Goal: Communication & Community: Answer question/provide support

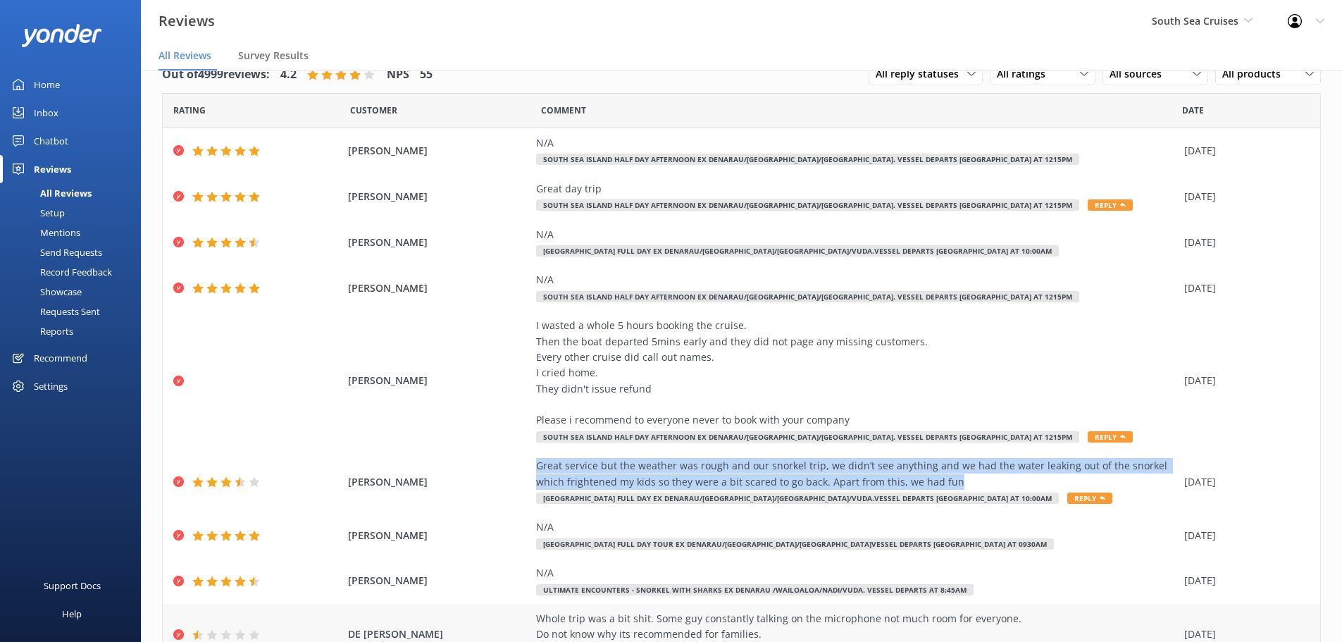
scroll to position [144, 0]
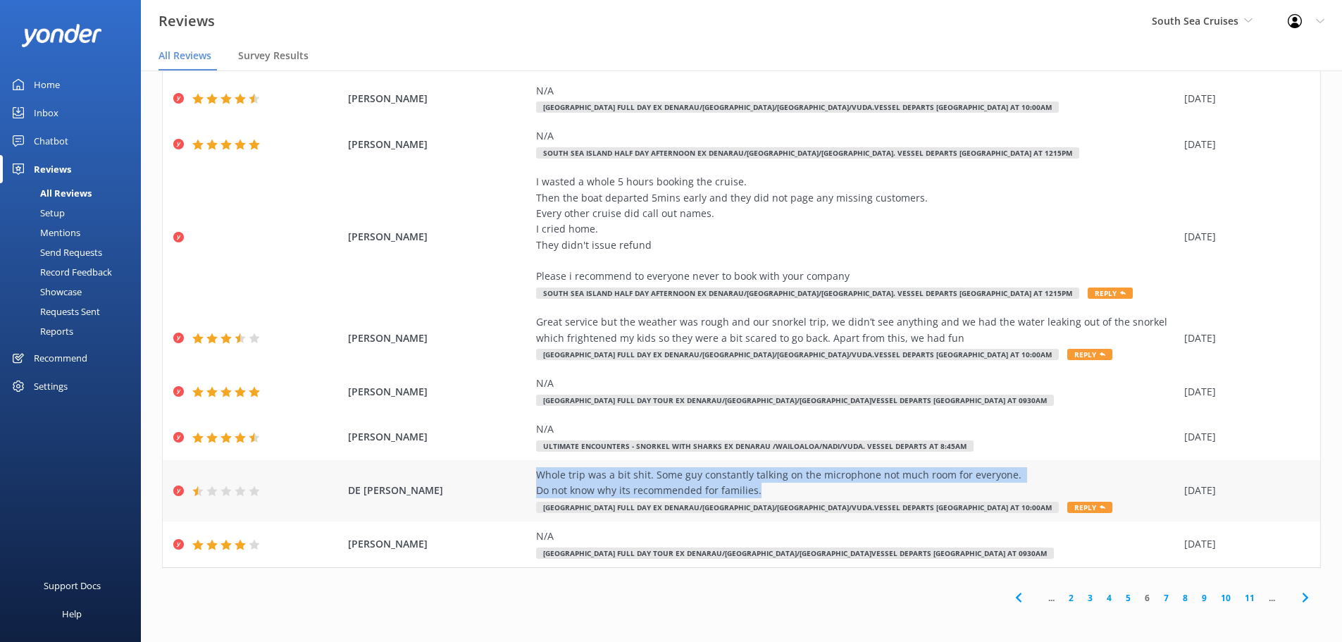
drag, startPoint x: 535, startPoint y: 470, endPoint x: 756, endPoint y: 492, distance: 222.2
click at [756, 492] on div "Whole trip was a bit shit. Some guy constantly talking on the microphone not mu…" at bounding box center [856, 483] width 641 height 32
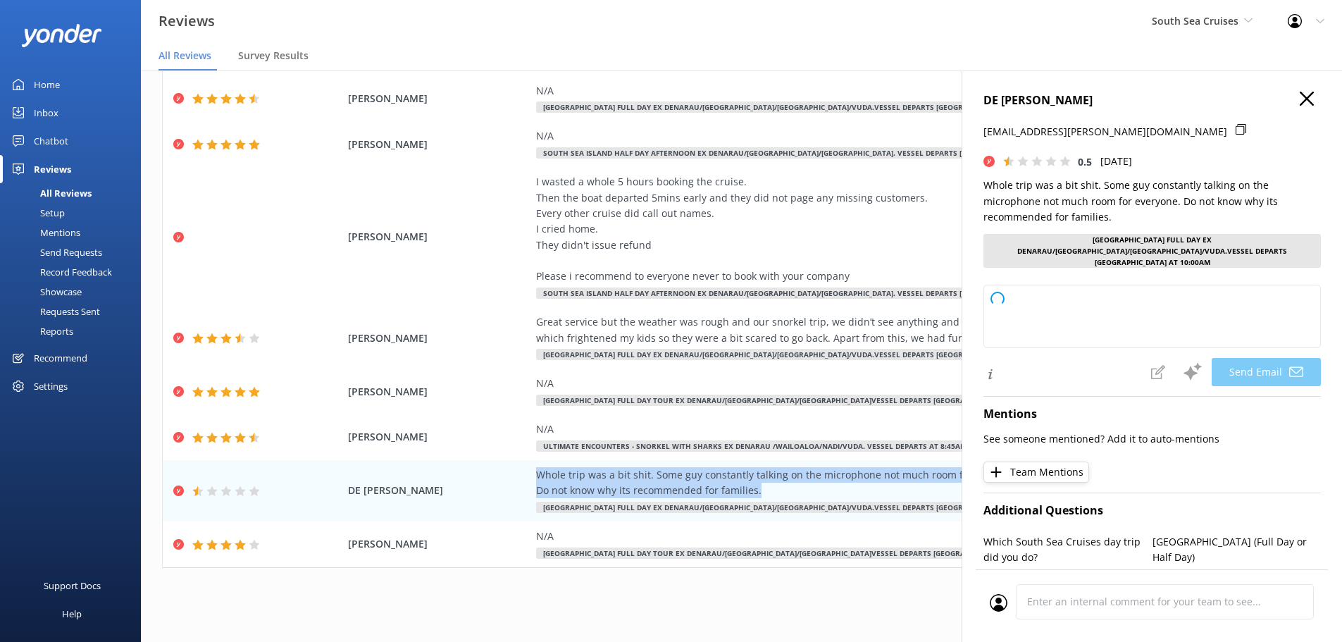
type textarea "Hi DE, Thank you for sharing your feedback. We're sorry to hear that your exper…"
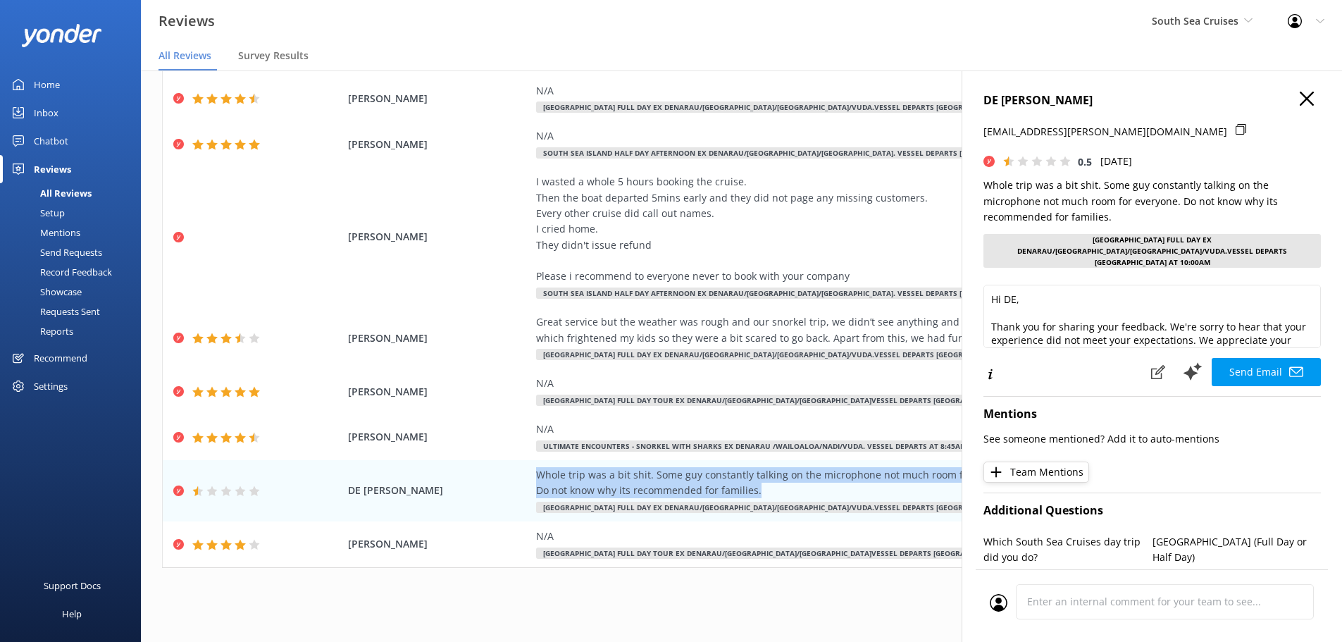
click at [1299, 97] on use "button" at bounding box center [1306, 99] width 14 height 14
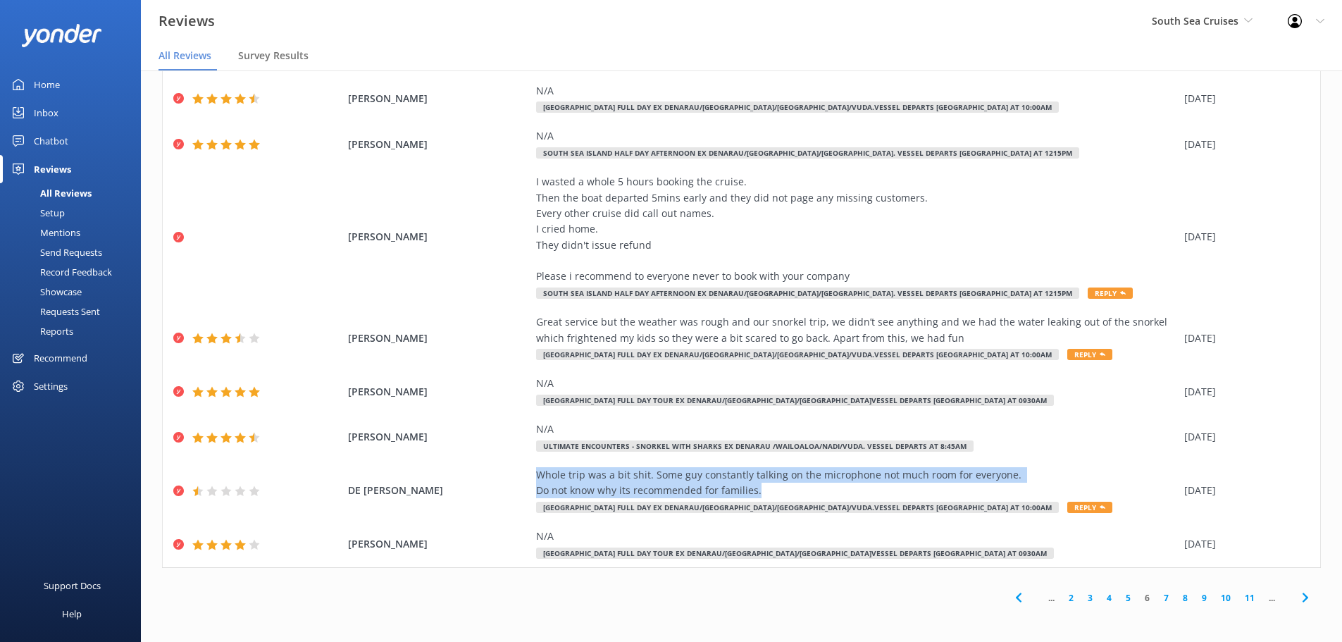
click at [1302, 597] on use at bounding box center [1305, 597] width 6 height 9
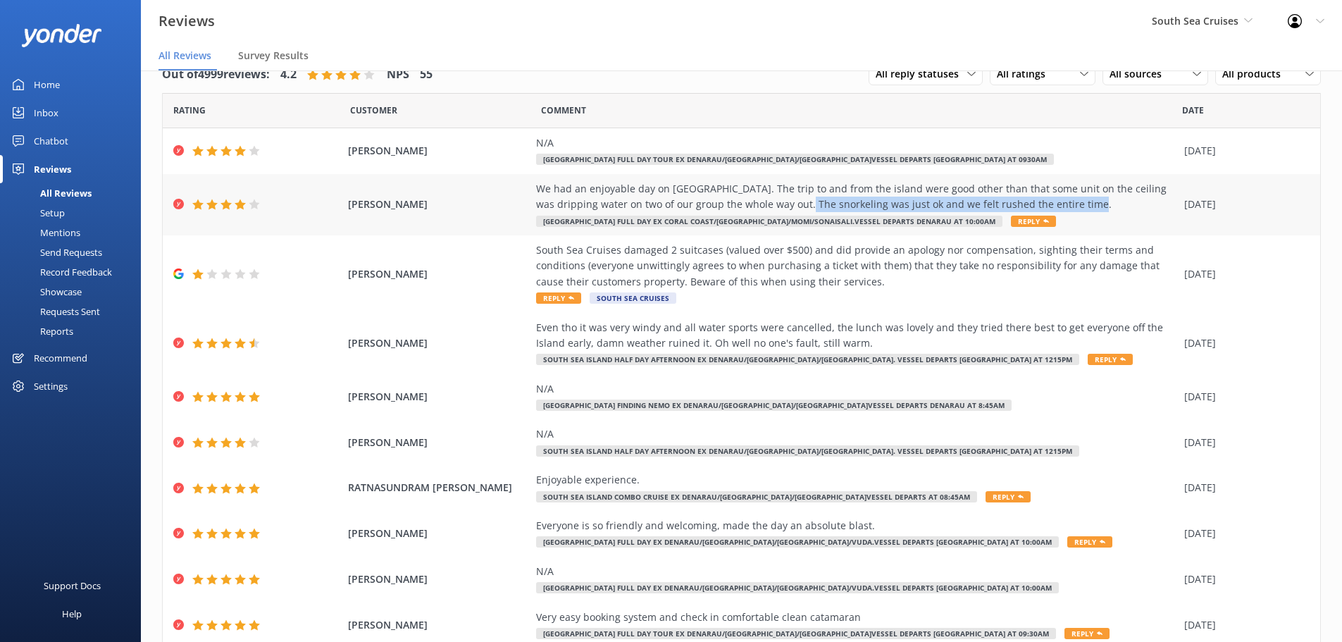
drag, startPoint x: 1070, startPoint y: 204, endPoint x: 784, endPoint y: 212, distance: 286.0
click at [784, 212] on div "We had an enjoyable day on [GEOGRAPHIC_DATA]. The trip to and from the island w…" at bounding box center [856, 204] width 641 height 47
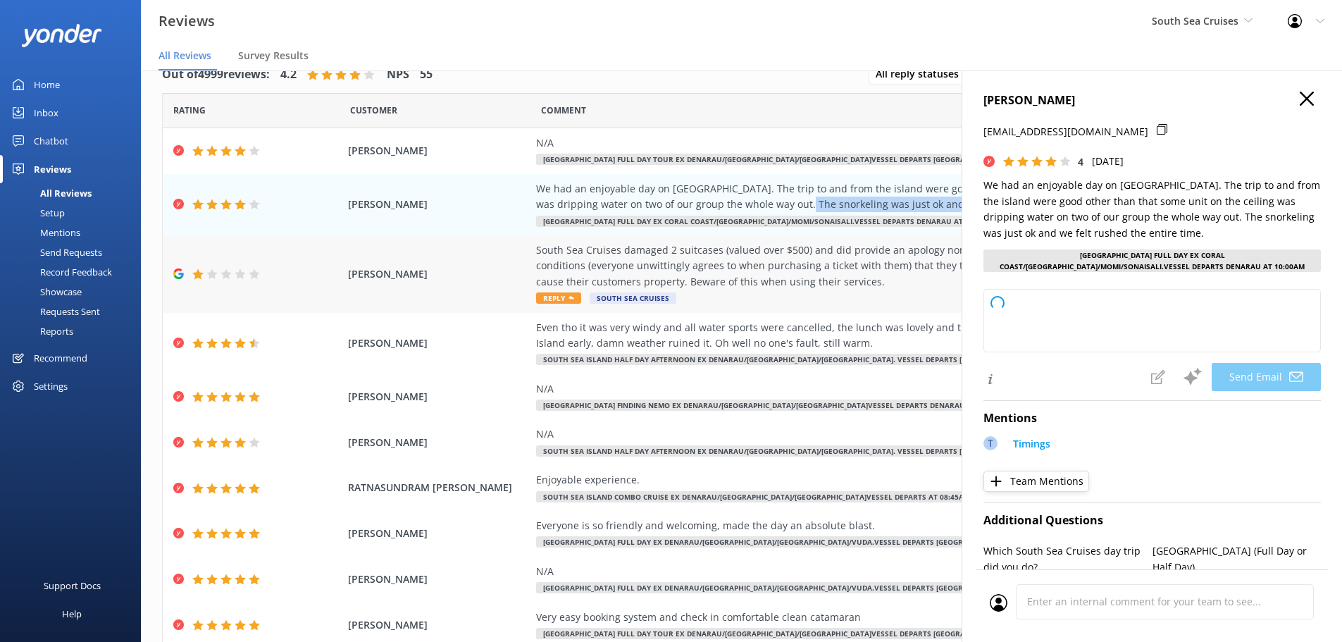
copy div "The snorkeling was just ok and we felt rushed the entire time."
type textarea "Hi [PERSON_NAME], Thank you for sharing your feedback and for your positive rat…"
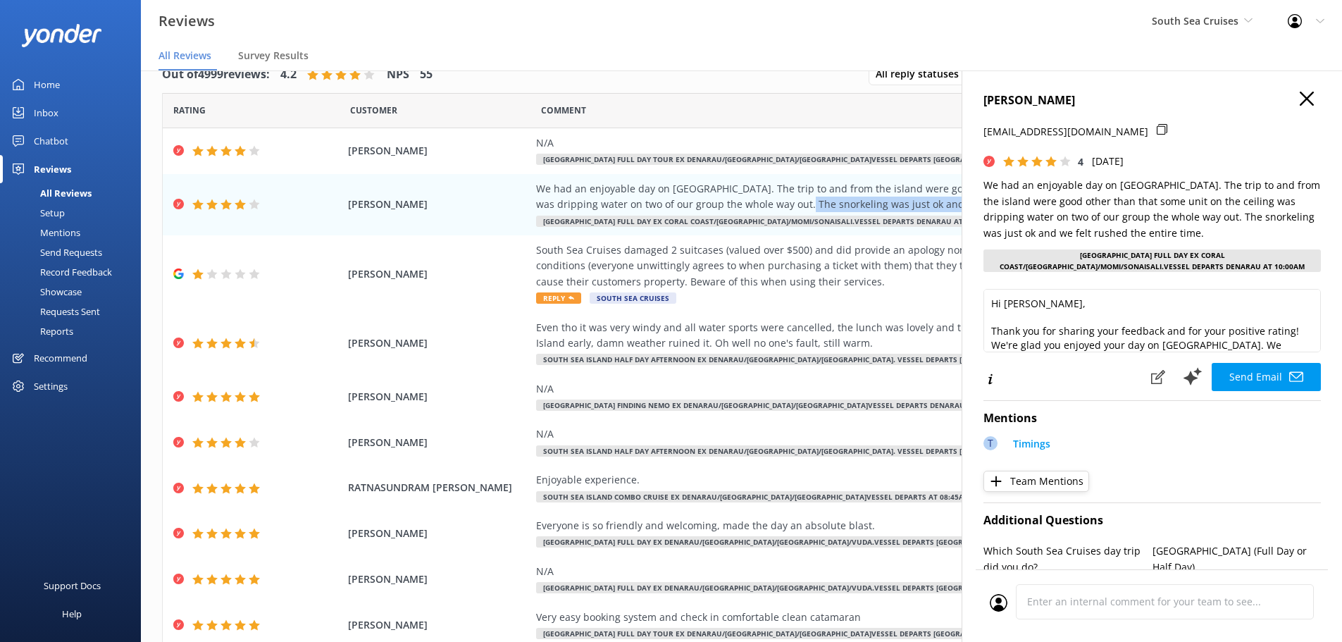
click at [1299, 94] on icon "button" at bounding box center [1306, 99] width 14 height 14
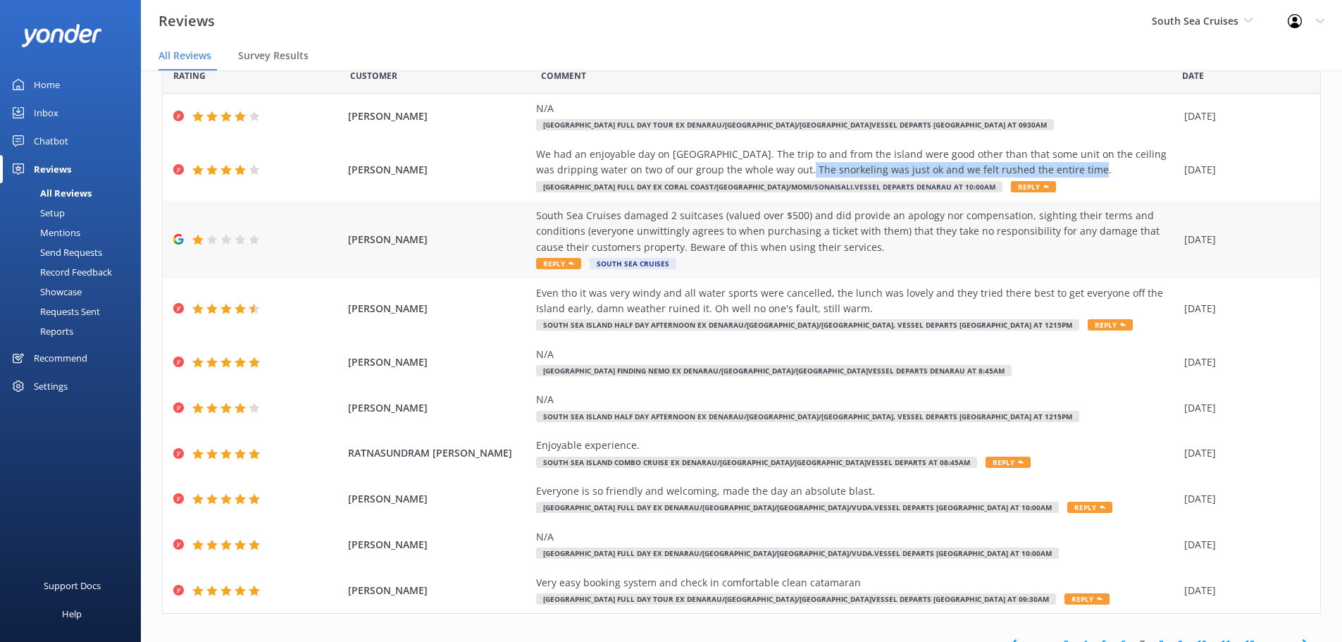
scroll to position [80, 0]
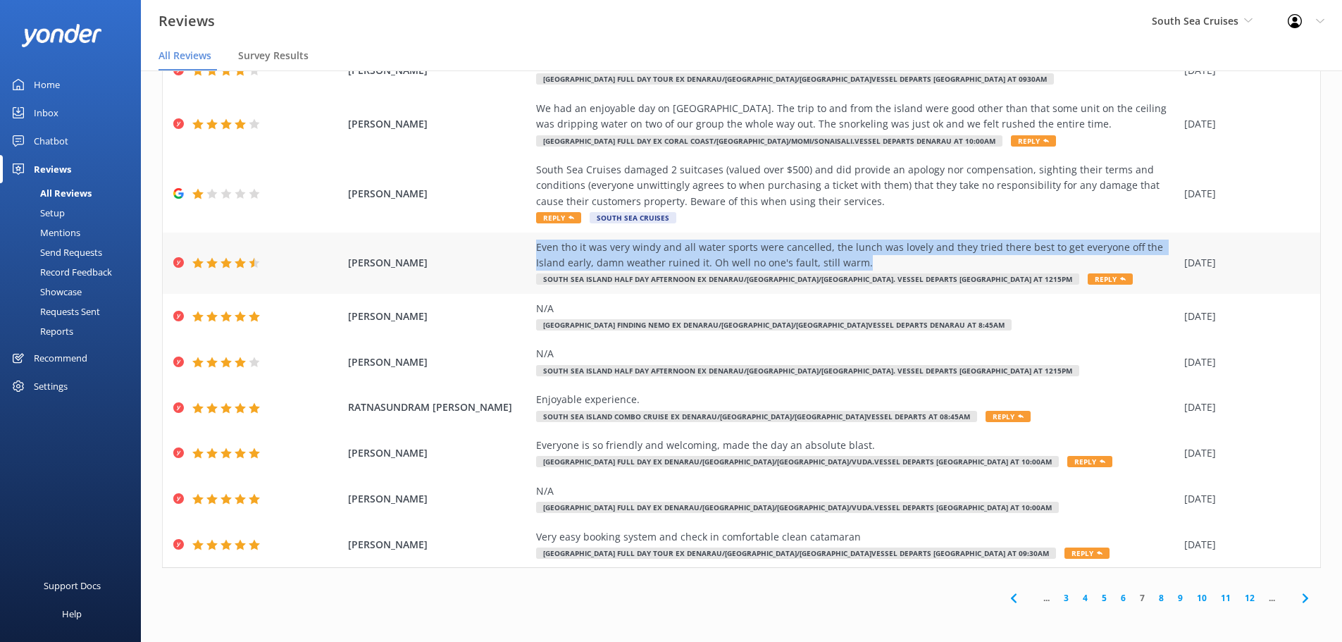
drag, startPoint x: 526, startPoint y: 250, endPoint x: 843, endPoint y: 268, distance: 317.4
click at [843, 268] on div "[PERSON_NAME] Even tho it was very windy and all water sports were cancelled, t…" at bounding box center [741, 262] width 1157 height 61
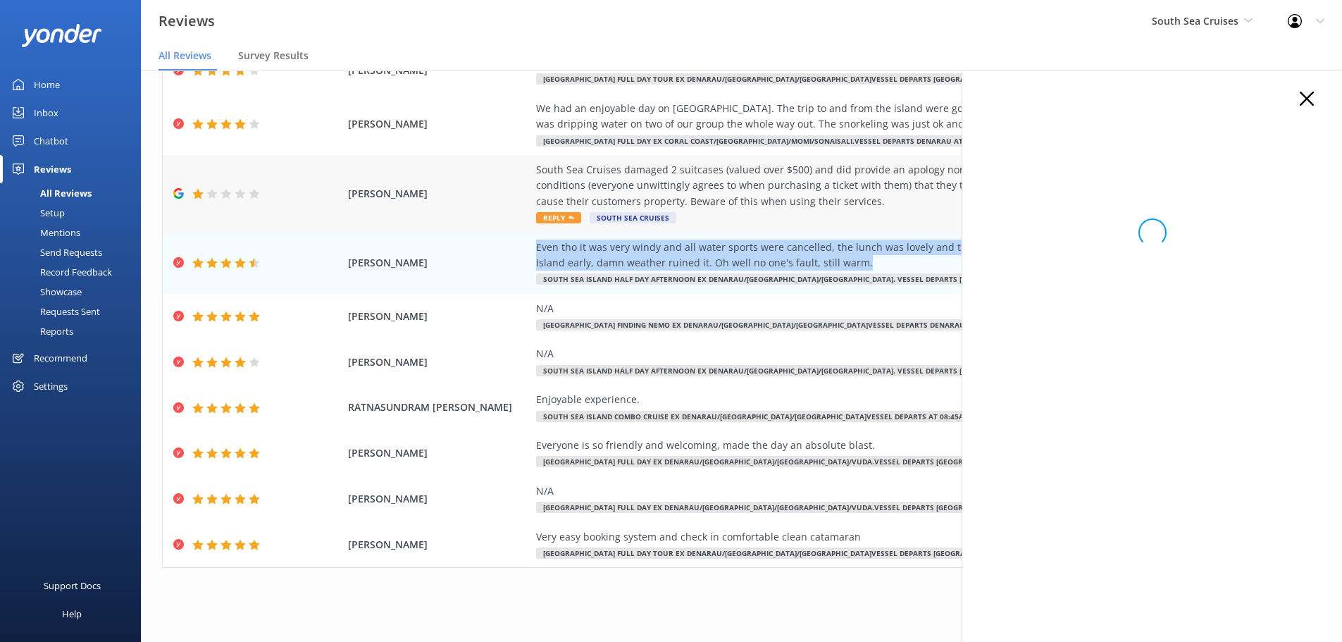
copy div "Even tho it was very windy and all water sports were cancelled, the lunch was l…"
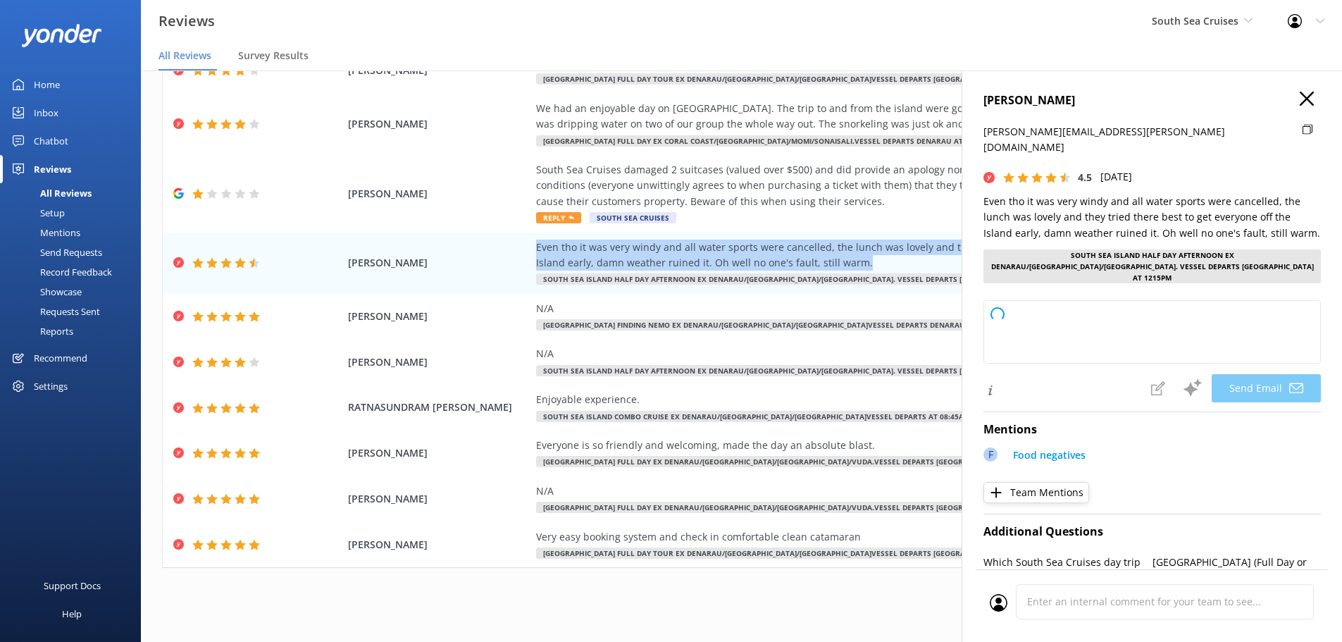
click at [1299, 106] on button "button" at bounding box center [1306, 99] width 14 height 15
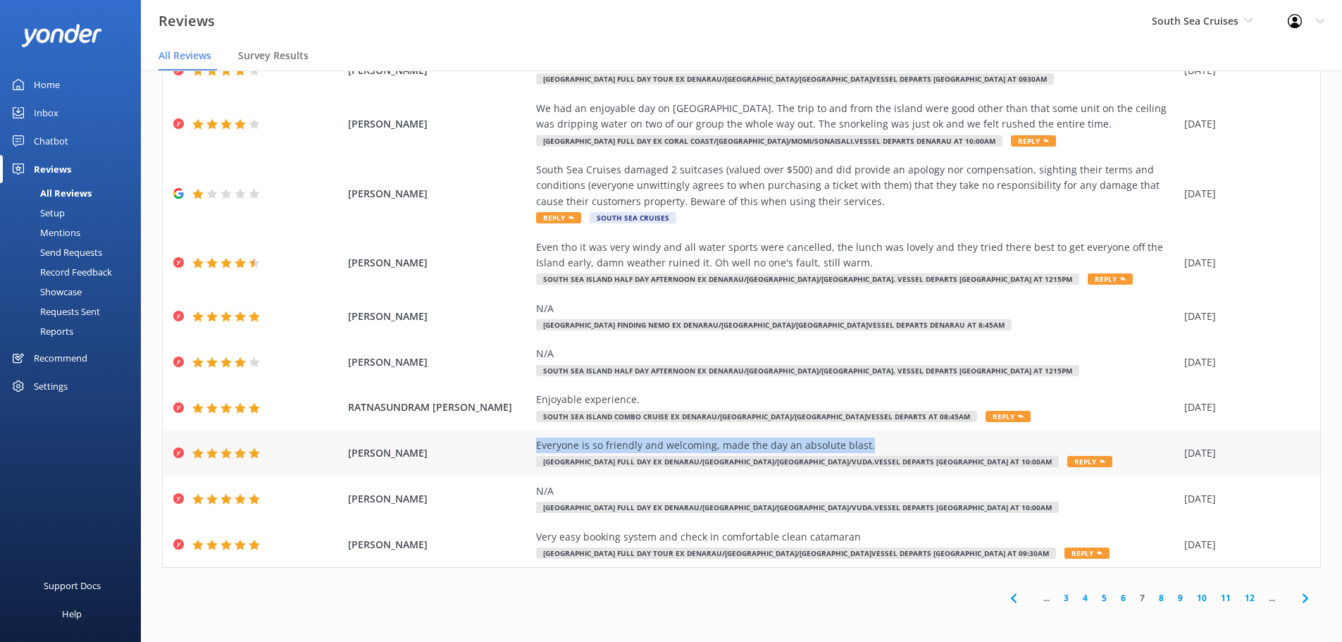
drag, startPoint x: 564, startPoint y: 442, endPoint x: 854, endPoint y: 444, distance: 289.5
click at [856, 446] on div "Everyone is so friendly and welcoming, made the day an absolute blast." at bounding box center [856, 444] width 641 height 15
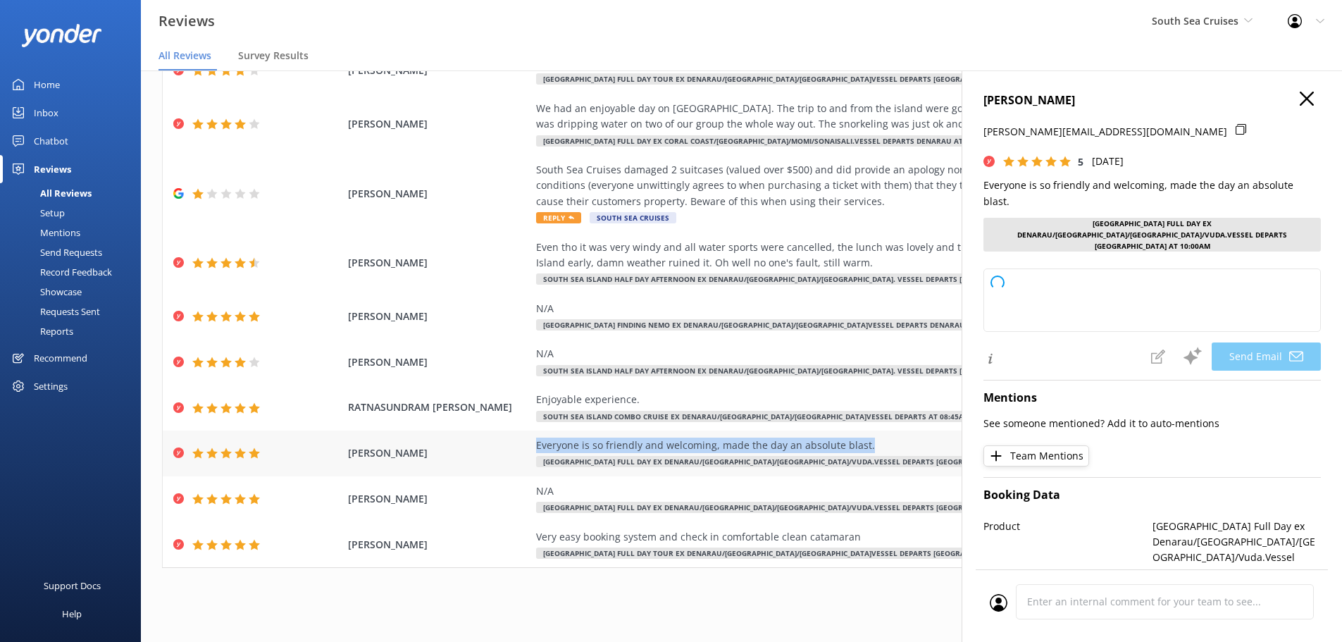
copy div "Everyone is so friendly and welcoming, made the day an absolute blast."
click at [1300, 99] on icon "button" at bounding box center [1306, 99] width 14 height 14
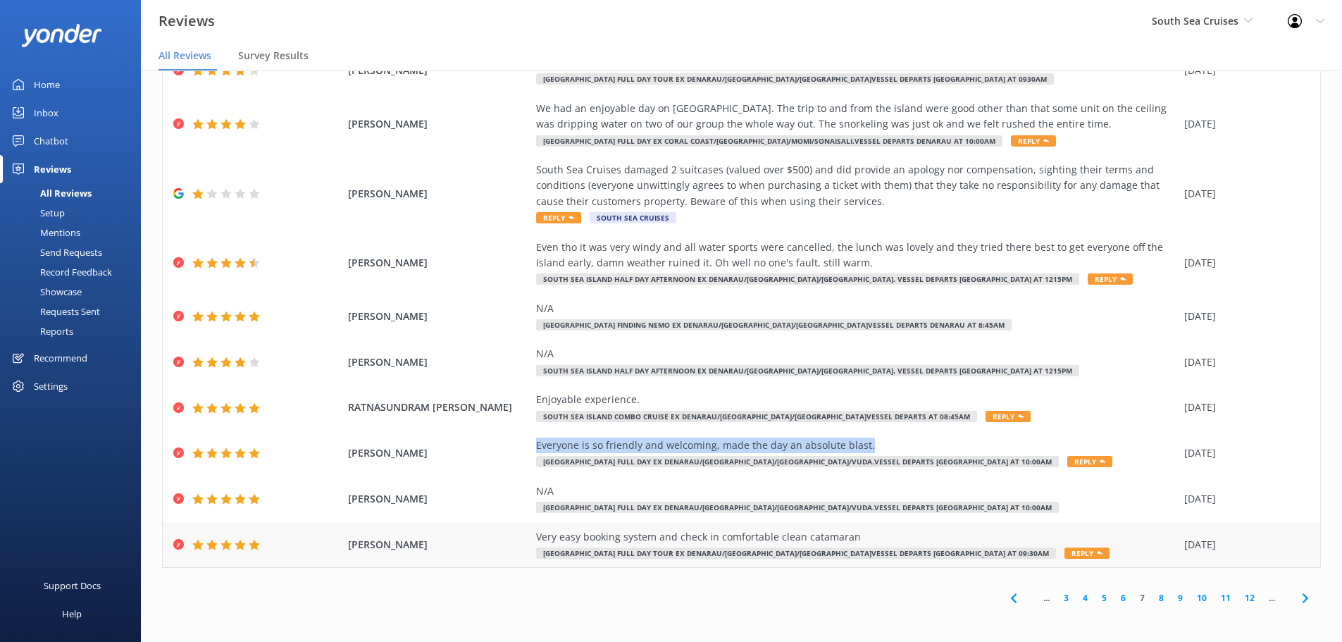
drag, startPoint x: 523, startPoint y: 533, endPoint x: 868, endPoint y: 539, distance: 345.2
click at [868, 539] on div "[PERSON_NAME] Very easy booking system and check in comfortable clean catamaran…" at bounding box center [741, 545] width 1157 height 46
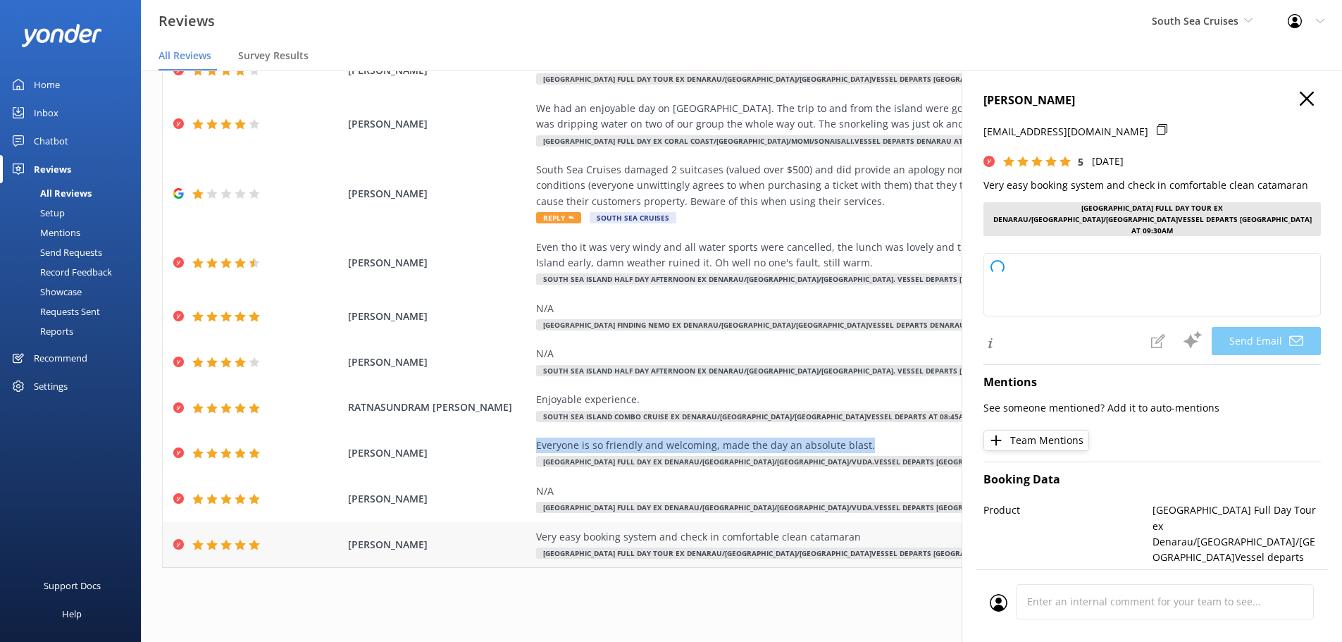
copy div "Very easy booking system and check in comfortable clean catamaran"
click at [1299, 105] on icon "button" at bounding box center [1306, 99] width 14 height 14
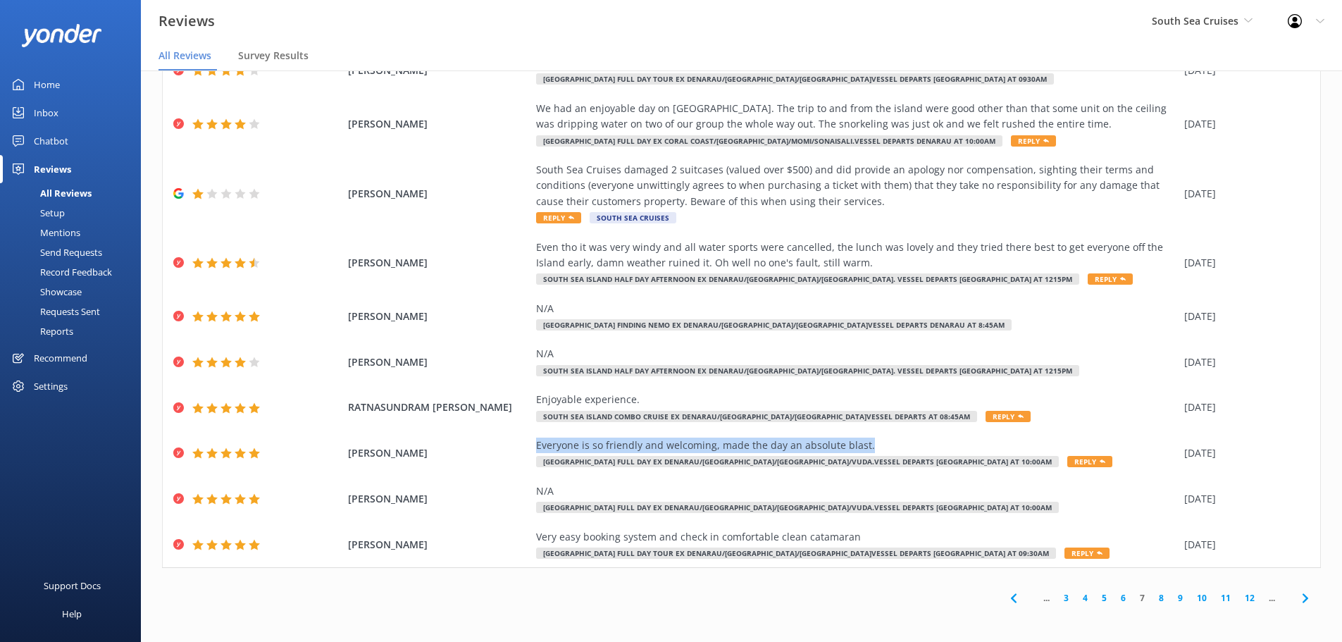
click at [1297, 601] on icon at bounding box center [1305, 597] width 17 height 17
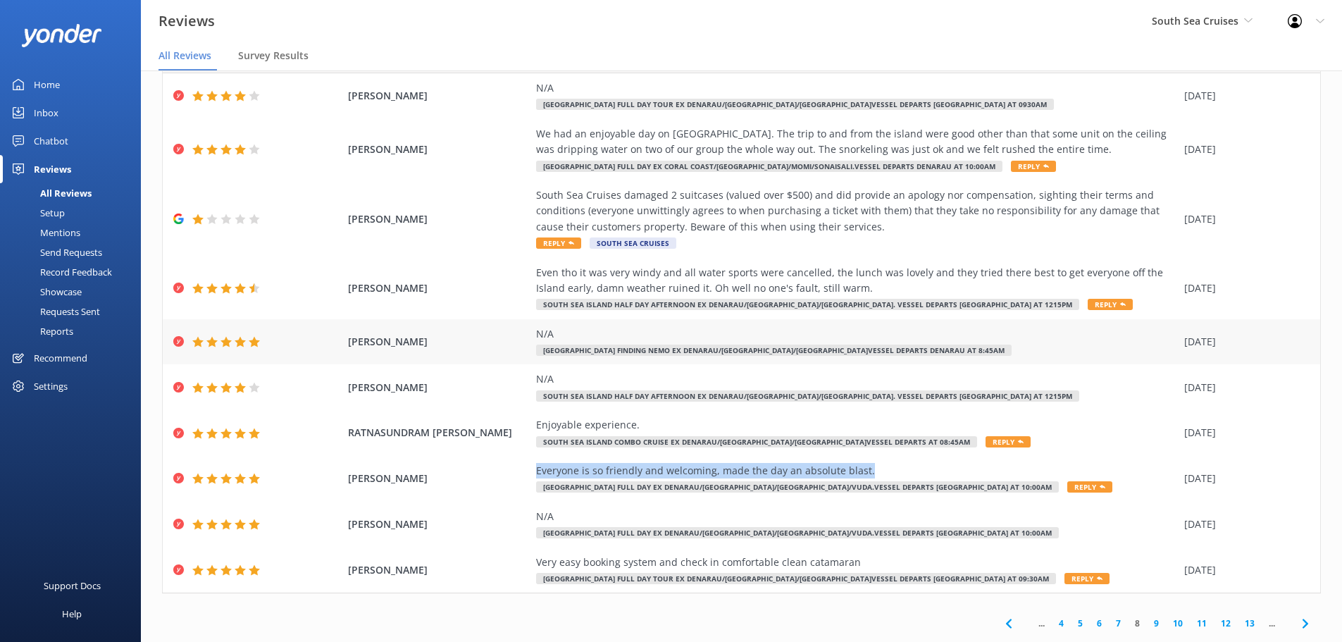
scroll to position [80, 0]
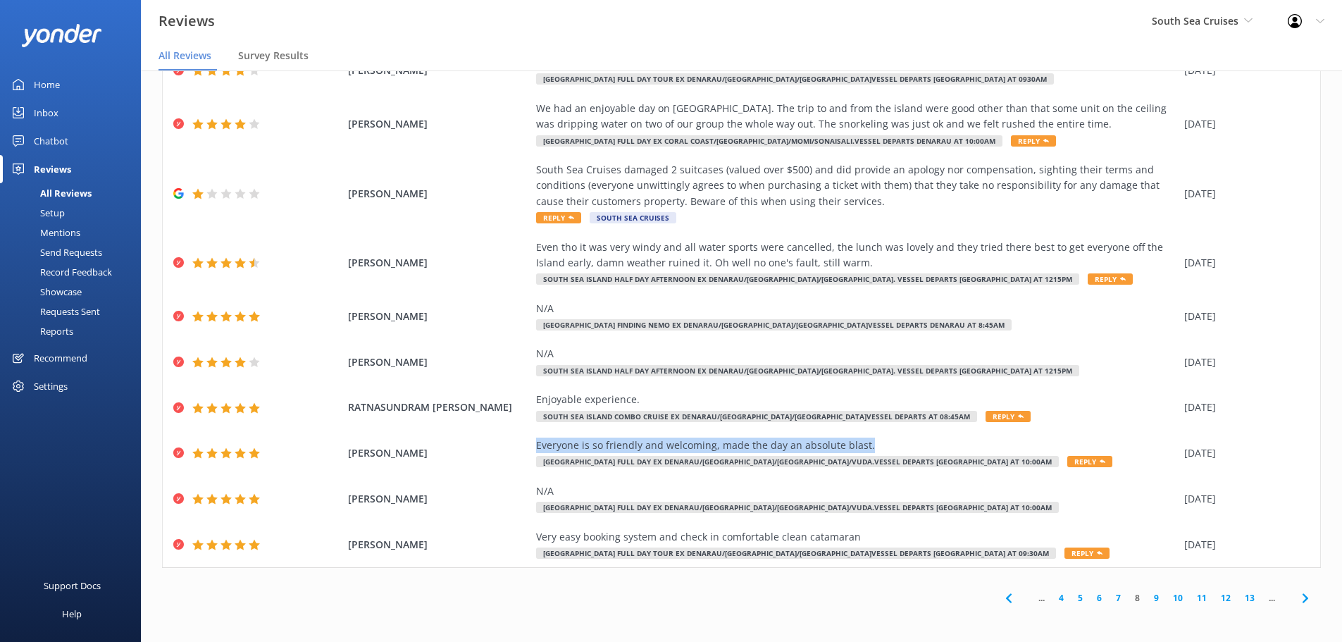
click at [1297, 600] on icon at bounding box center [1305, 597] width 17 height 17
